Goal: Communication & Community: Answer question/provide support

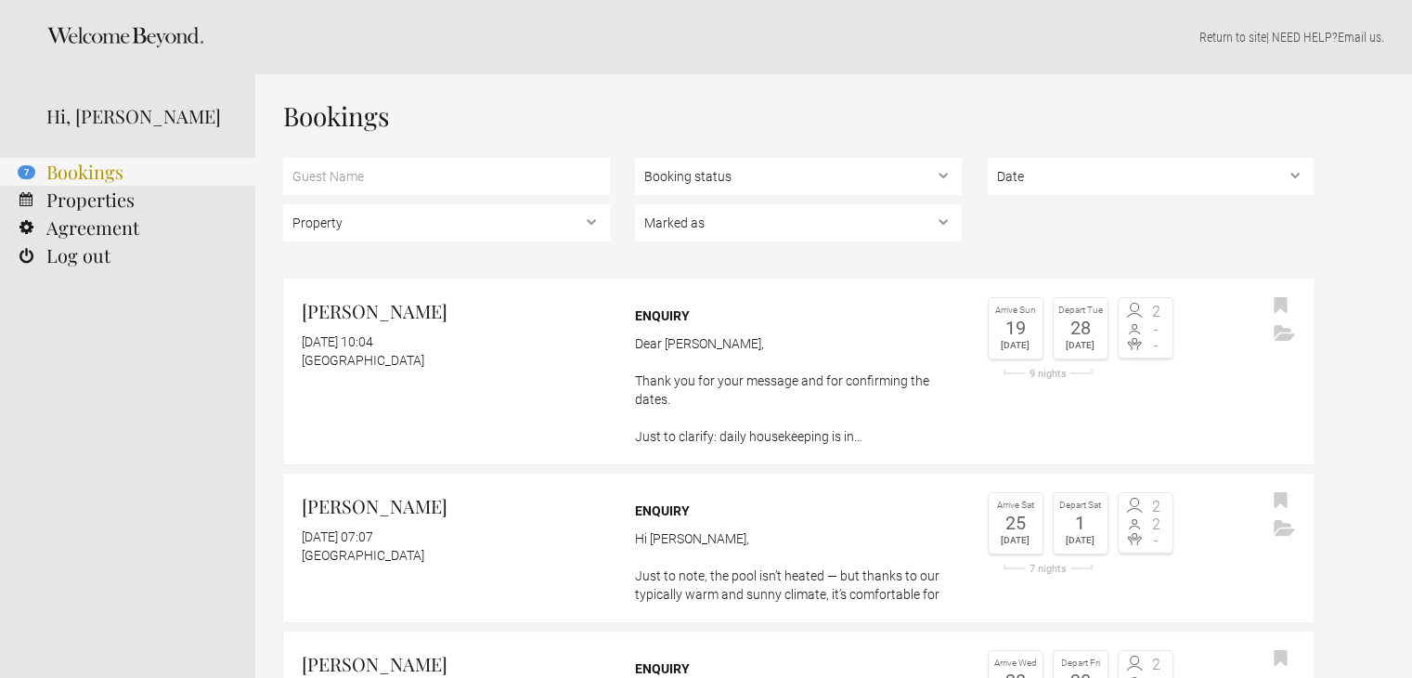
click at [97, 175] on link "7 Bookings" at bounding box center [127, 172] width 255 height 28
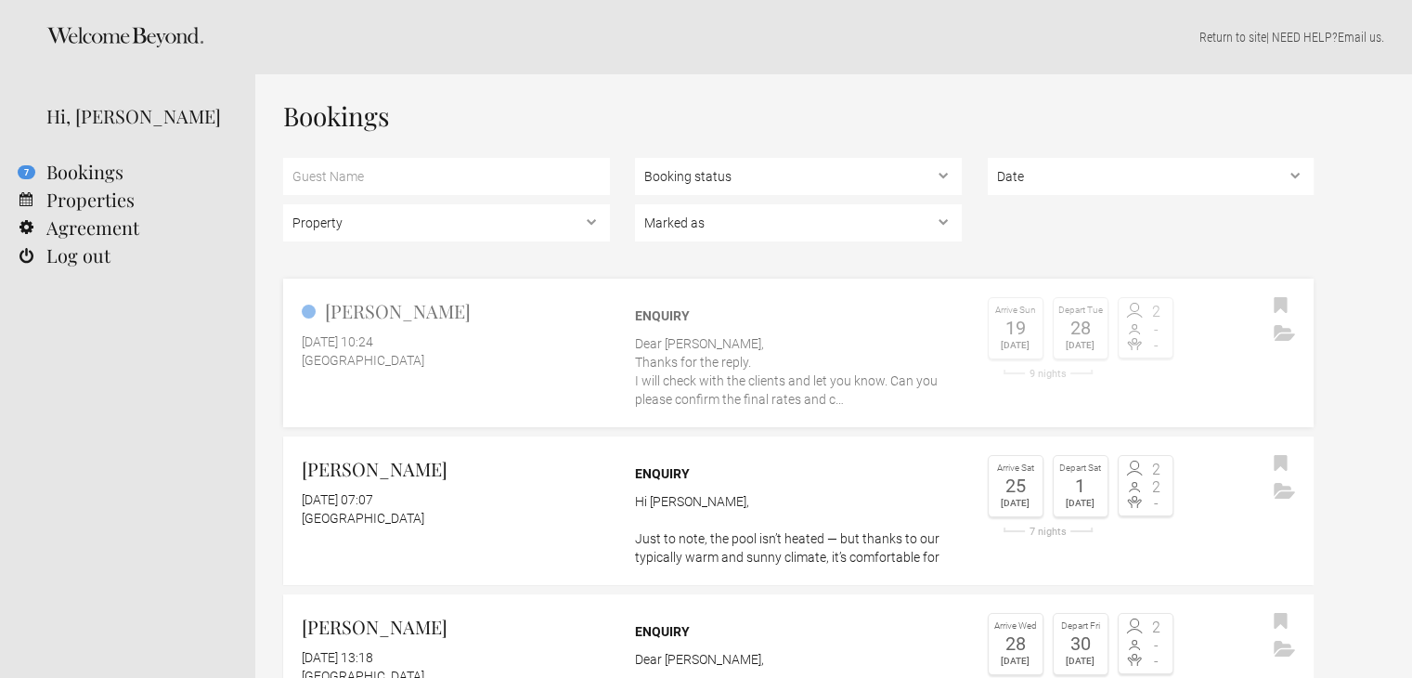
click at [422, 370] on link "Doreen Brade 29 September 2025 at 10:24 Casa Algarve Enquiry Dear Aine, Thanks …" at bounding box center [798, 353] width 1031 height 149
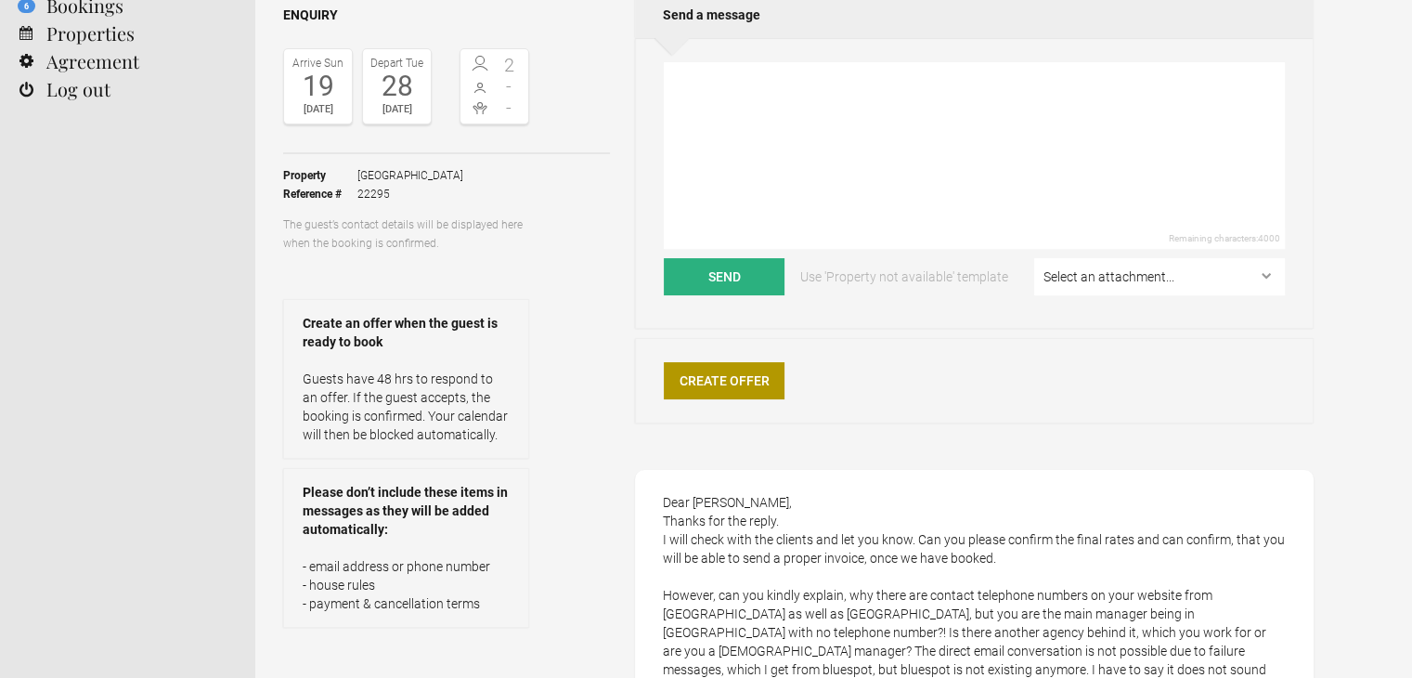
scroll to position [464, 0]
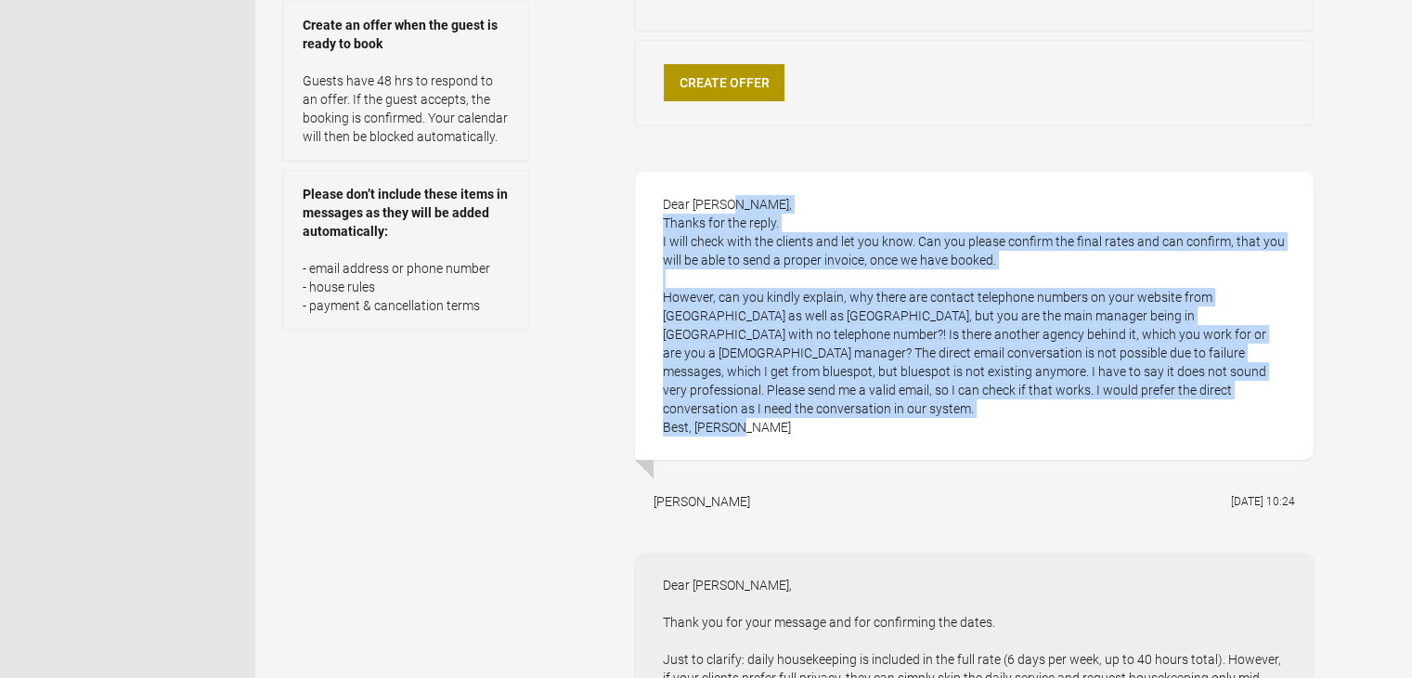
drag, startPoint x: 665, startPoint y: 204, endPoint x: 791, endPoint y: 400, distance: 233.1
click at [791, 400] on div "Dear Aine, Thanks for the reply. I will check with the clients and let you know…" at bounding box center [974, 316] width 679 height 288
copy div "Dear Aine, Thanks for the reply. I will check with the clients and let you know…"
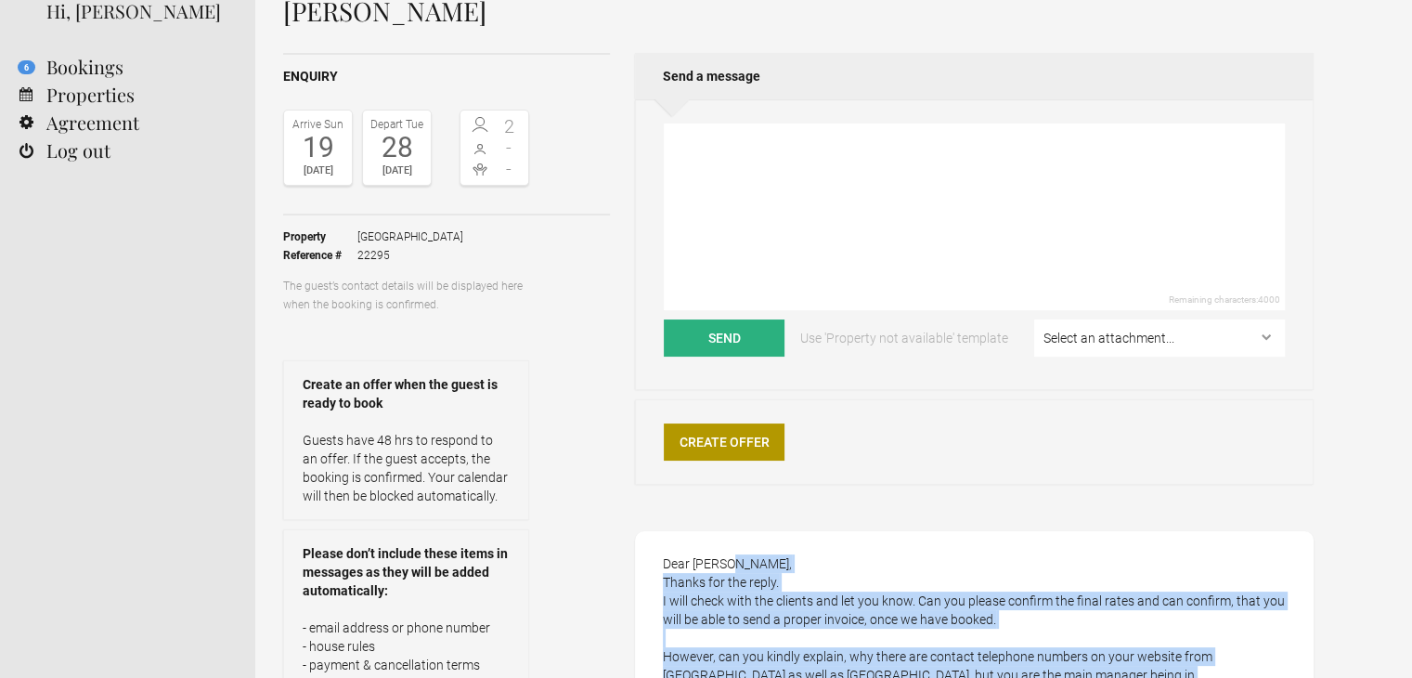
scroll to position [0, 0]
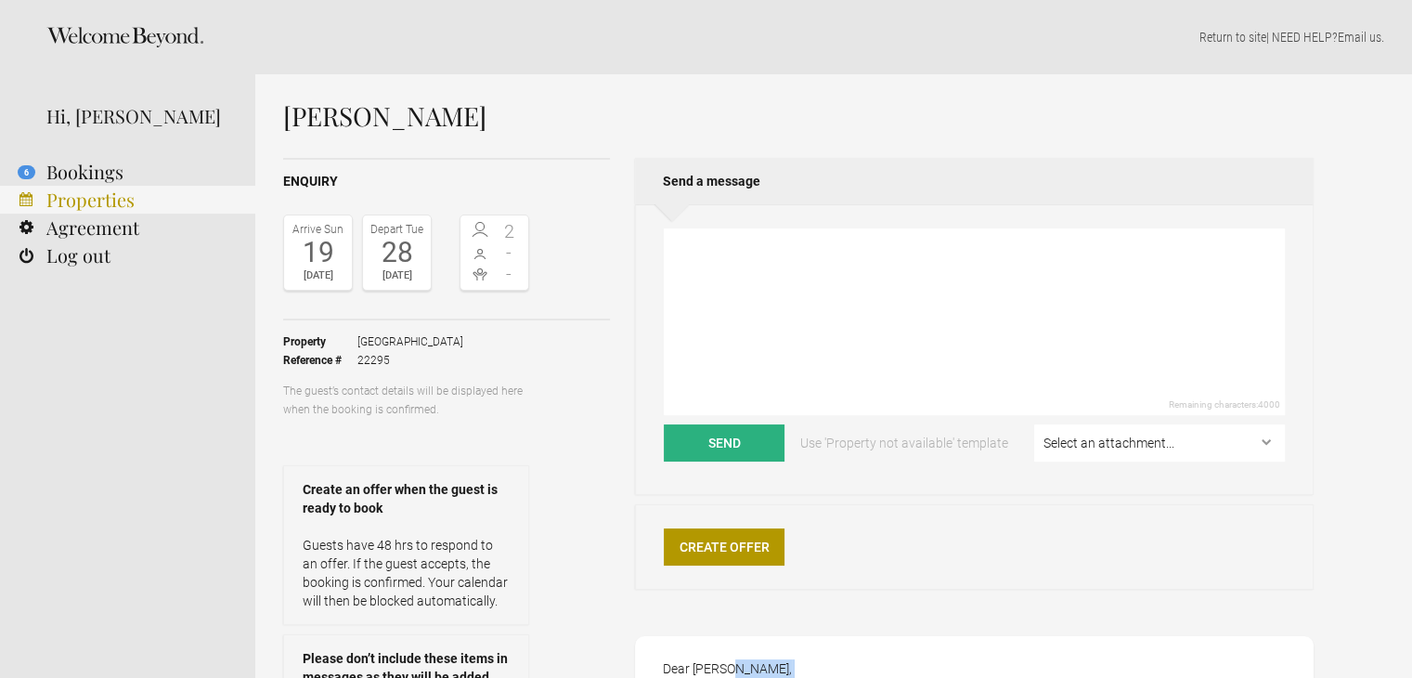
click at [115, 197] on link "Properties" at bounding box center [127, 200] width 255 height 28
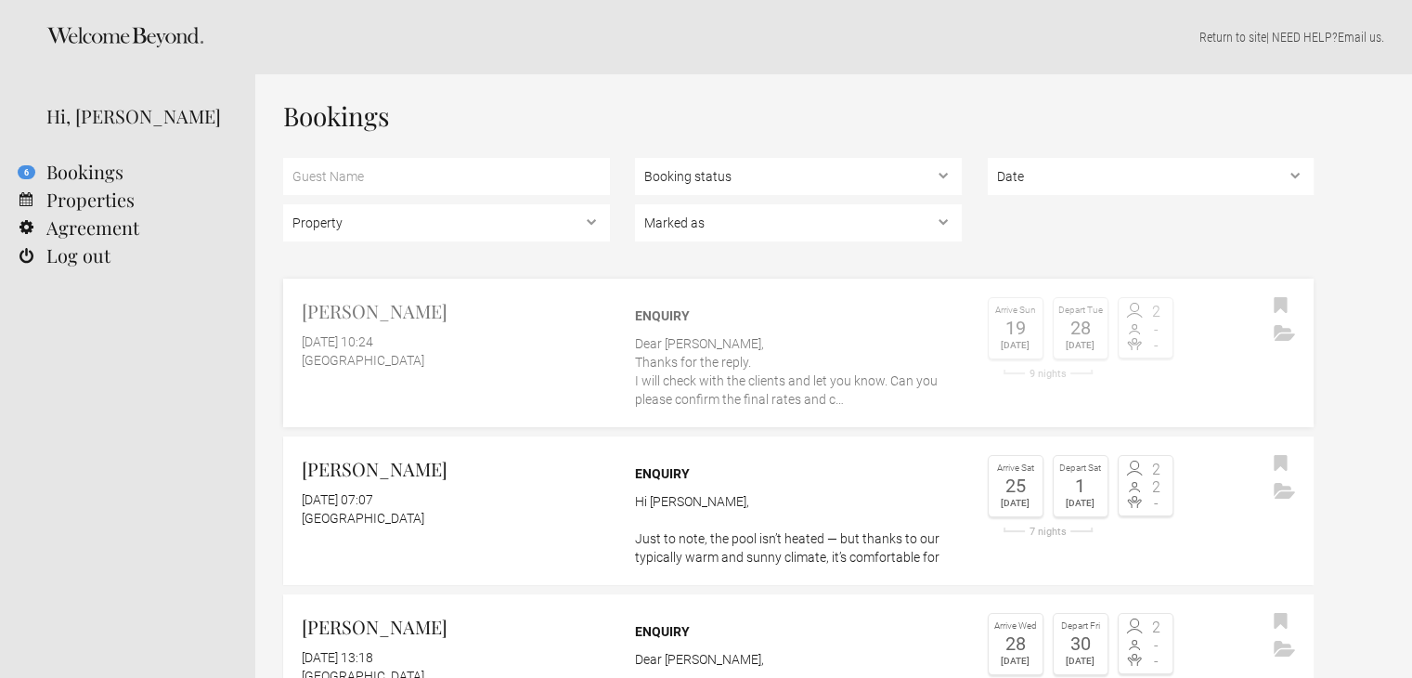
click at [884, 364] on p "Dear Aine, Thanks for the reply. I will check with the clients and let you know…" at bounding box center [798, 371] width 327 height 74
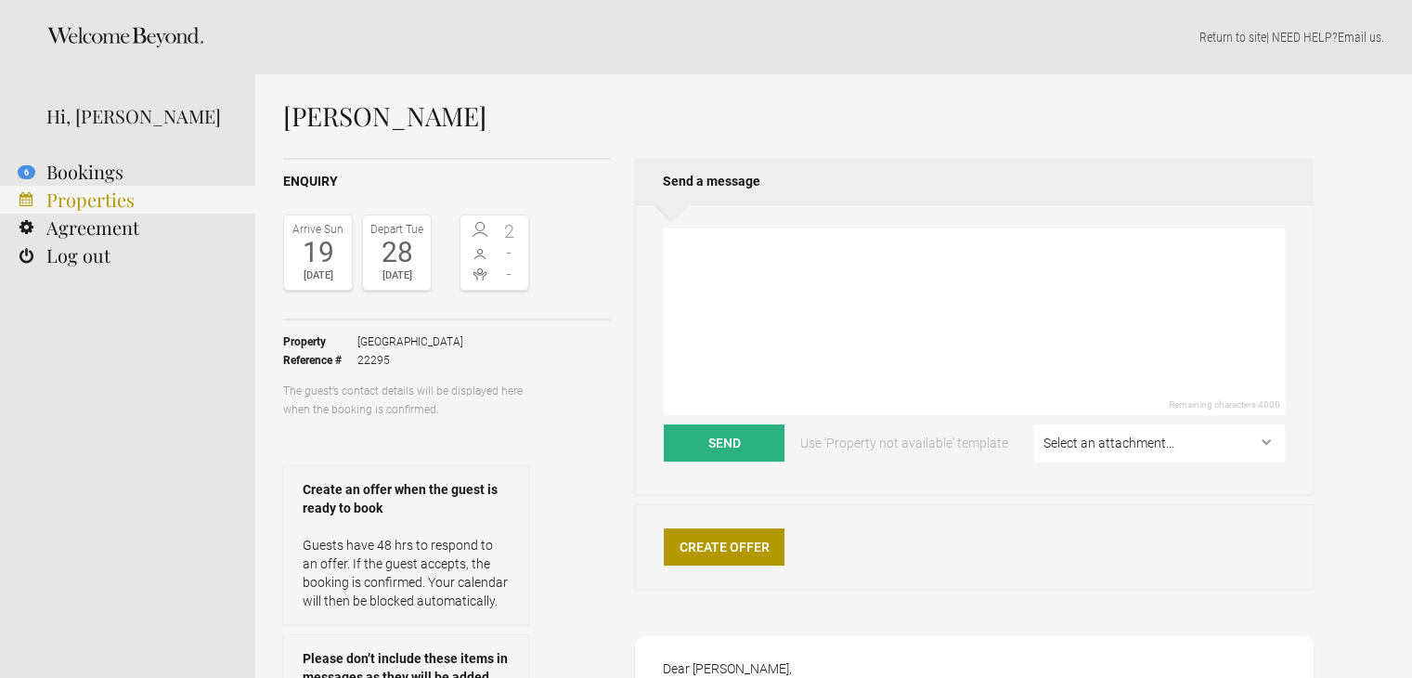
click at [111, 207] on link "Properties" at bounding box center [127, 200] width 255 height 28
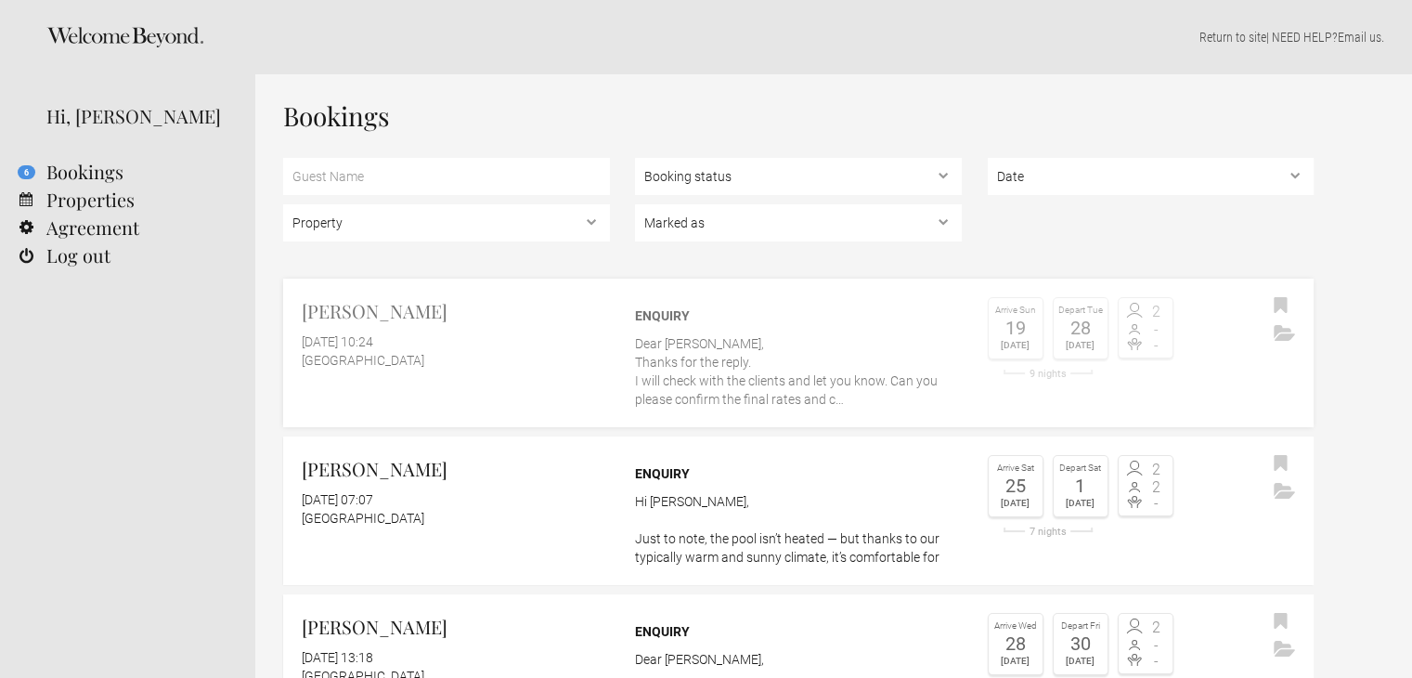
click at [730, 368] on p "Dear [PERSON_NAME], Thanks for the reply. I will check with the clients and let…" at bounding box center [798, 371] width 327 height 74
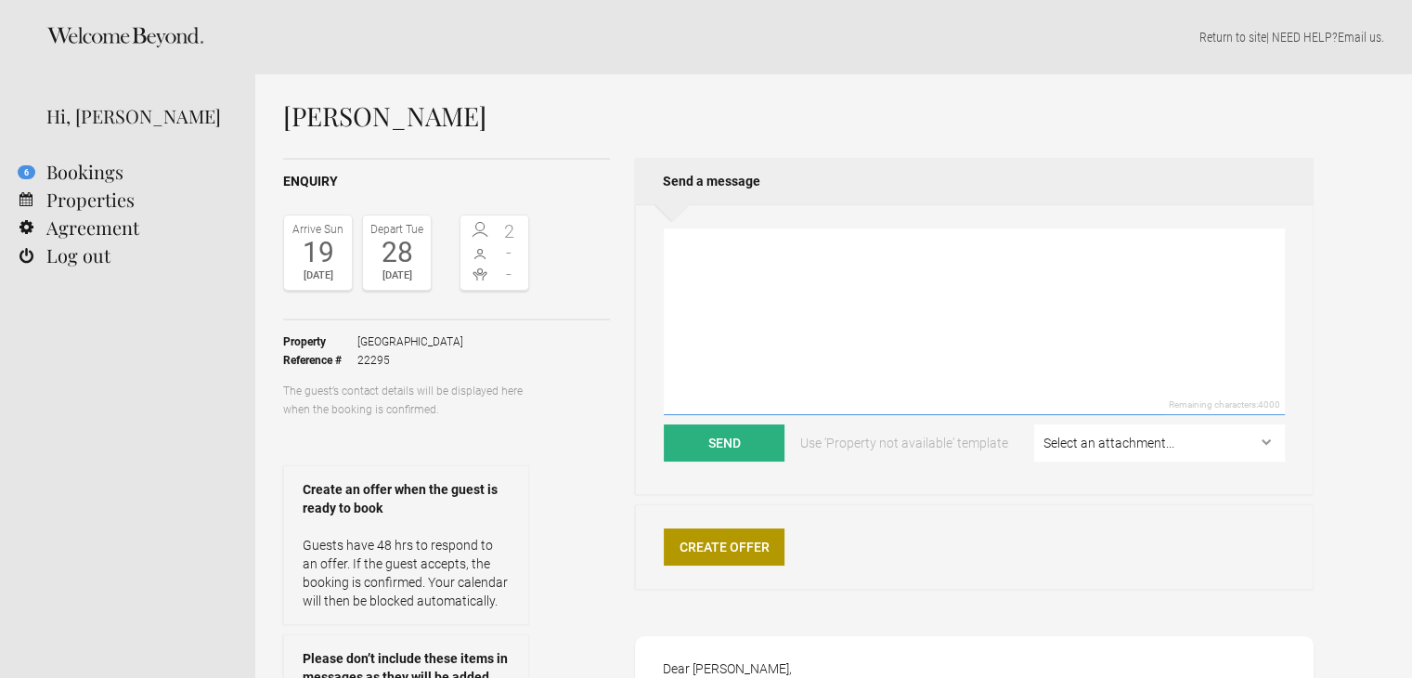
click at [759, 296] on textarea at bounding box center [974, 321] width 621 height 187
paste textarea "Lore Ipsumd, Sitam con adi elit seddoei. Tem incid utl etd magn al enimad mi ve…"
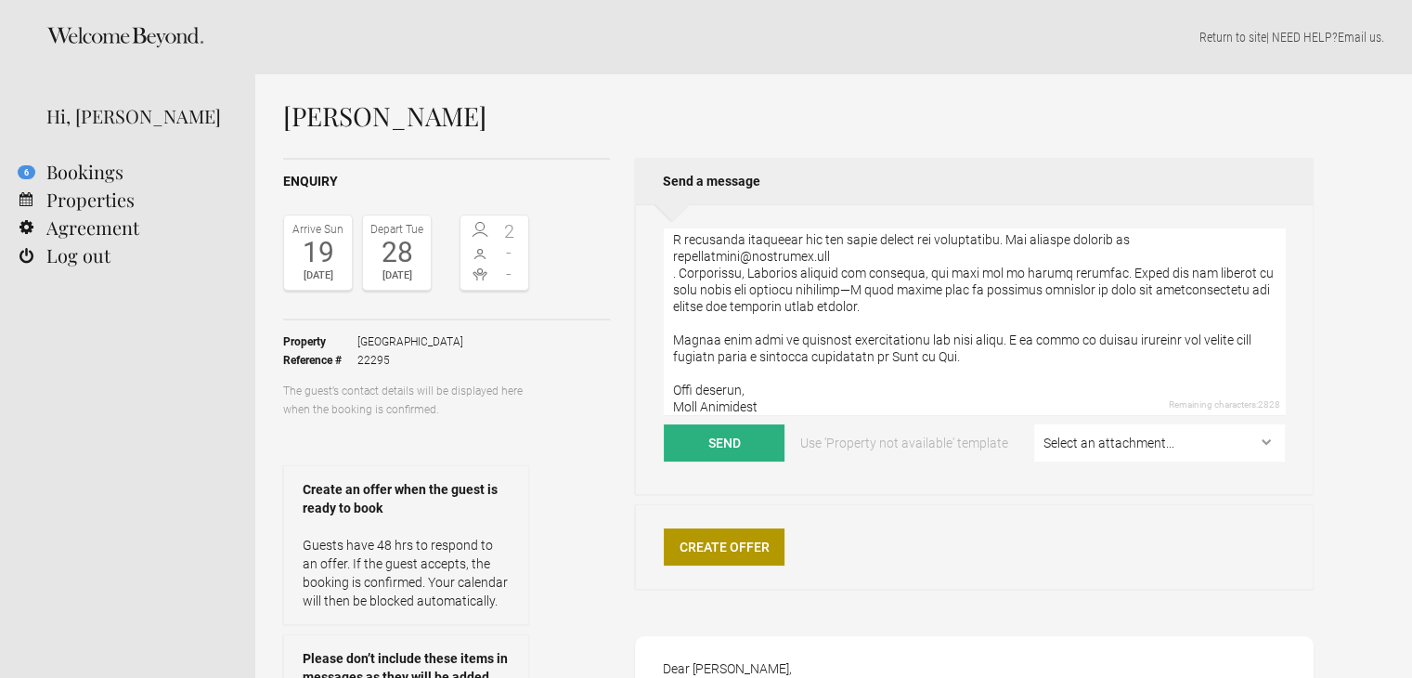
scroll to position [217, 0]
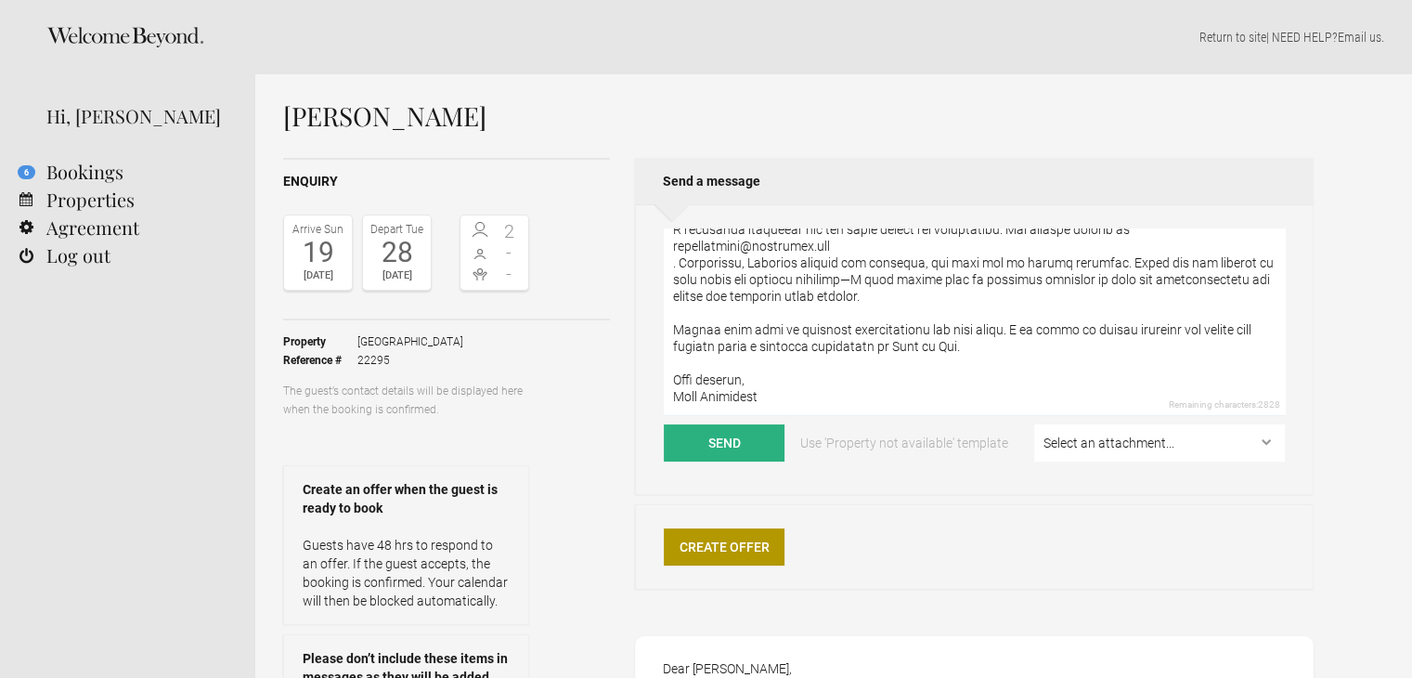
drag, startPoint x: 706, startPoint y: 377, endPoint x: 721, endPoint y: 385, distance: 17.0
click at [708, 377] on textarea at bounding box center [974, 321] width 621 height 187
drag, startPoint x: 680, startPoint y: 264, endPoint x: 723, endPoint y: 286, distance: 49.0
click at [680, 264] on textarea at bounding box center [974, 321] width 621 height 187
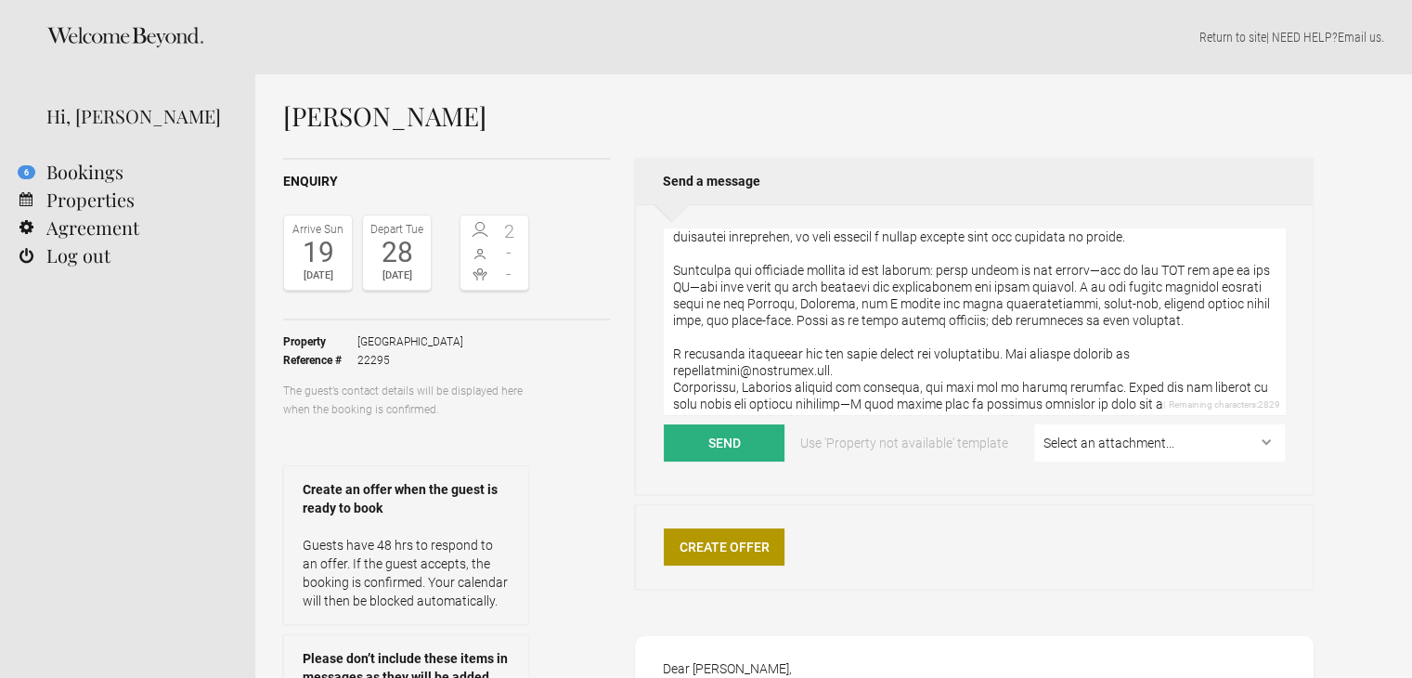
scroll to position [186, 0]
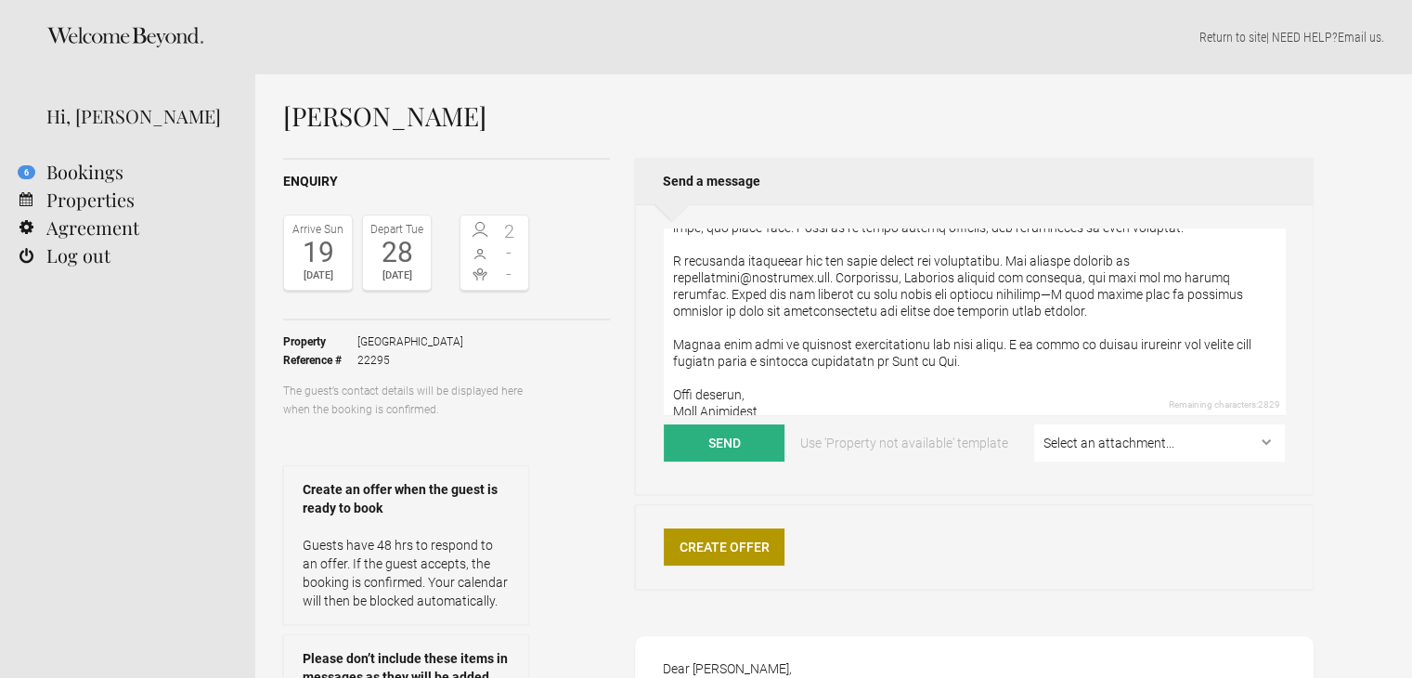
click at [1062, 293] on textarea at bounding box center [974, 321] width 621 height 187
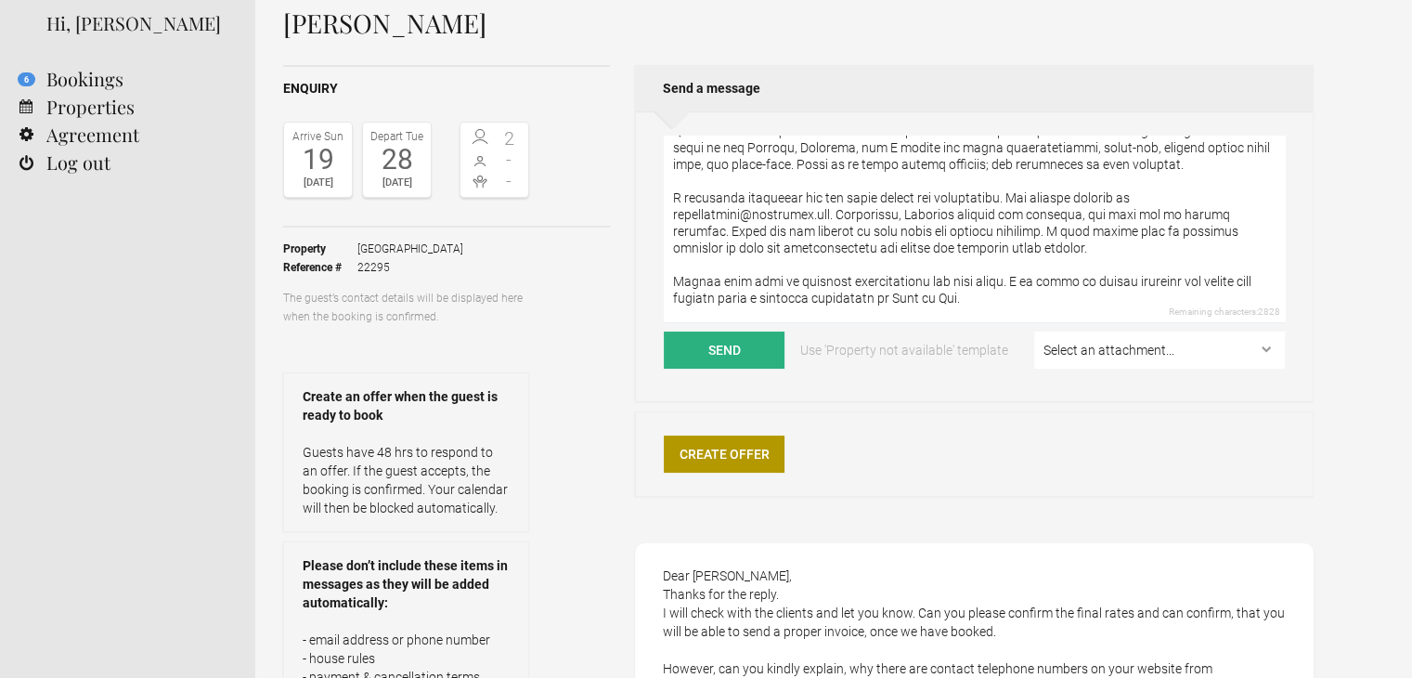
scroll to position [201, 0]
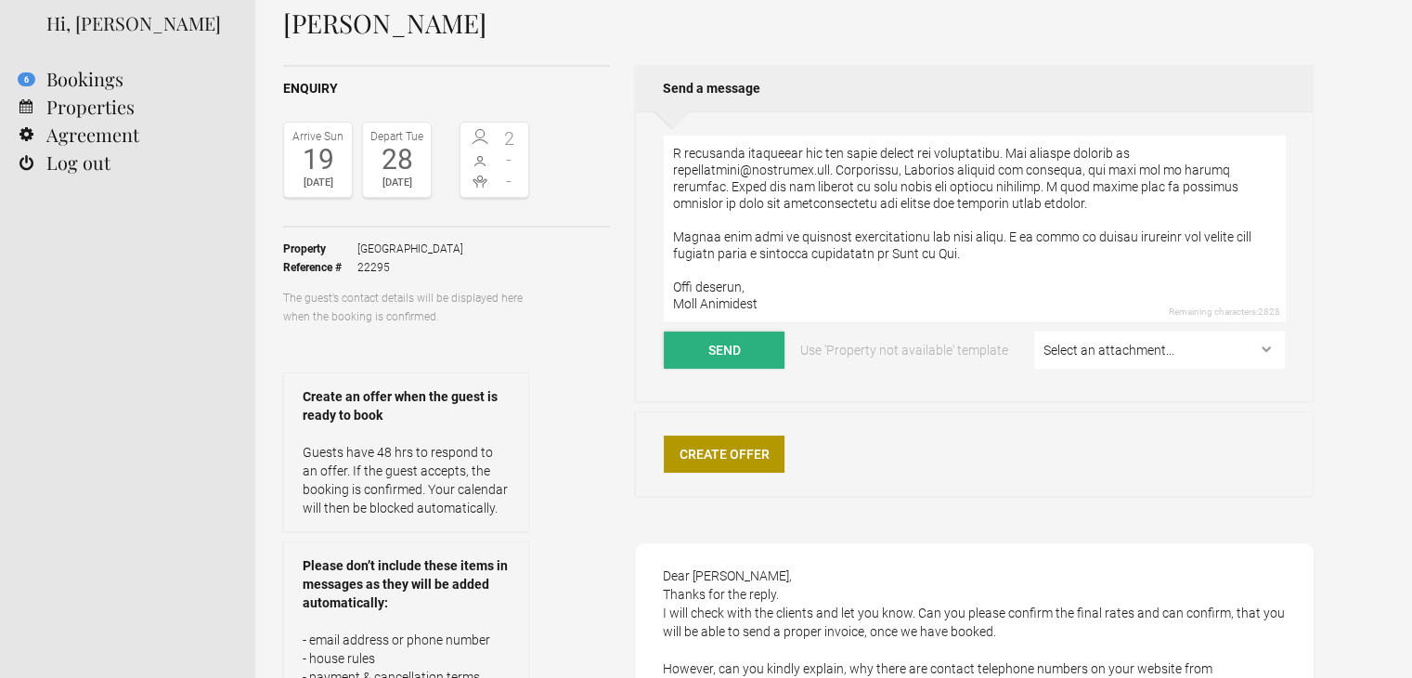
type textarea "Lore Ipsumd, Sitam con adi elit seddoei. Tem incid utl etd magn al enimad mi ve…"
click at [764, 348] on button "Send" at bounding box center [724, 349] width 121 height 37
